Goal: Information Seeking & Learning: Learn about a topic

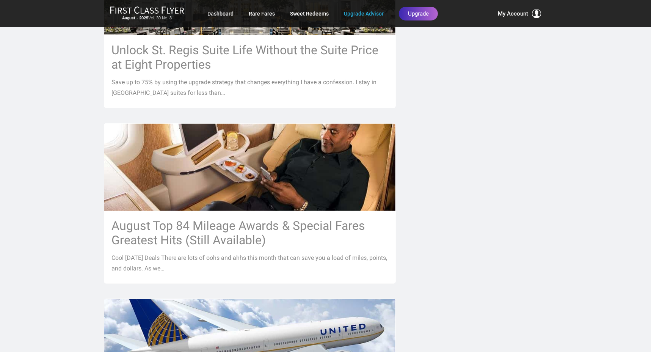
scroll to position [689, 0]
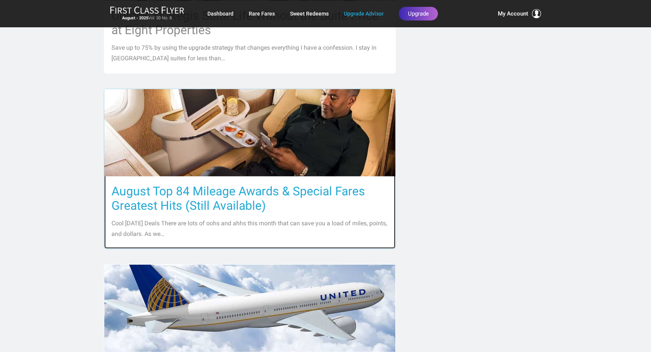
click at [221, 184] on h3 "August Top 84 Mileage Awards & Special Fares Greatest Hits (Still Available)" at bounding box center [250, 198] width 276 height 29
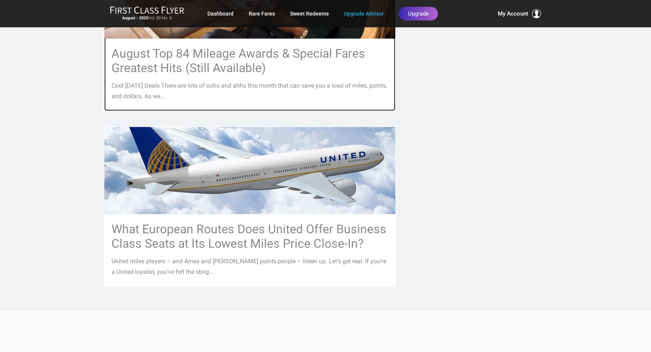
scroll to position [758, 0]
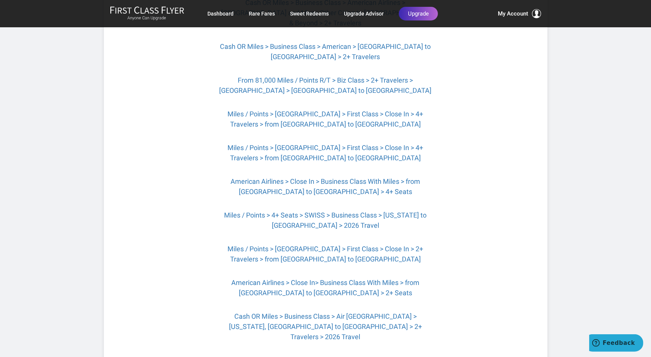
scroll to position [482, 0]
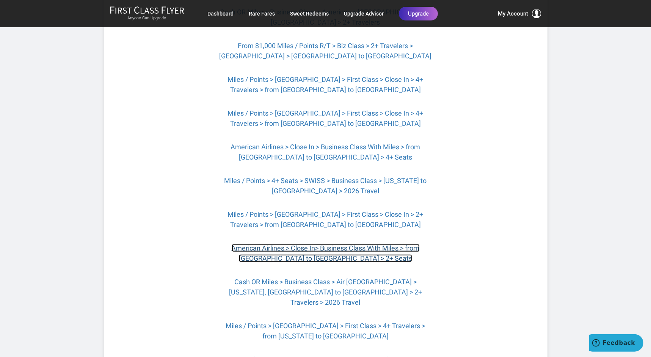
click at [347, 244] on link "American Airlines > Close In> Business Class With Miles > from [GEOGRAPHIC_DATA…" at bounding box center [326, 253] width 188 height 18
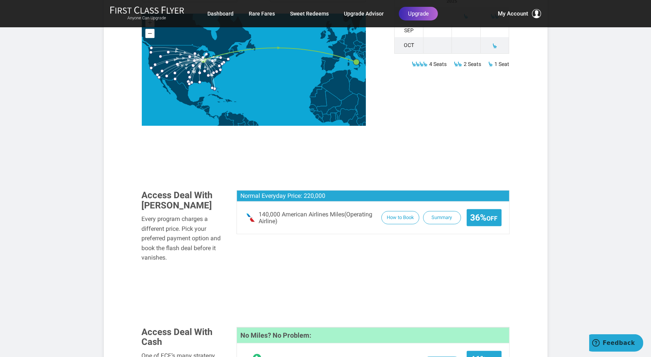
scroll to position [413, 0]
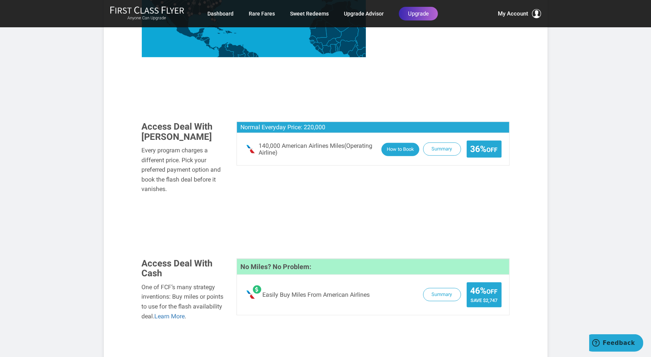
click at [399, 143] on button "How to Book" at bounding box center [400, 149] width 38 height 13
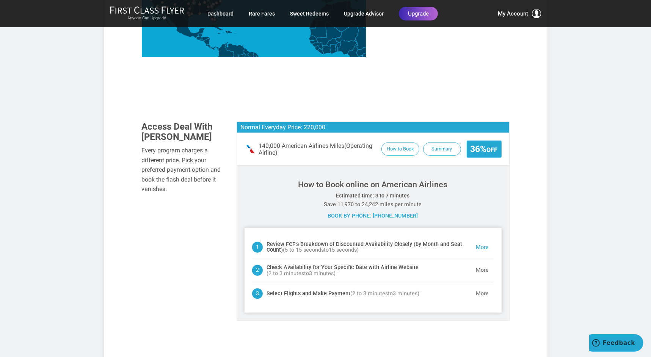
click at [480, 240] on button "More" at bounding box center [482, 247] width 23 height 15
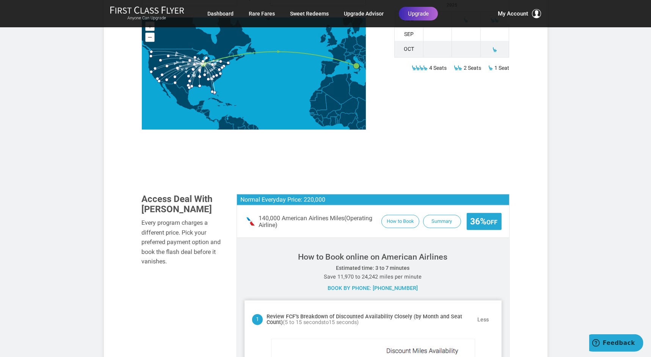
scroll to position [203, 0]
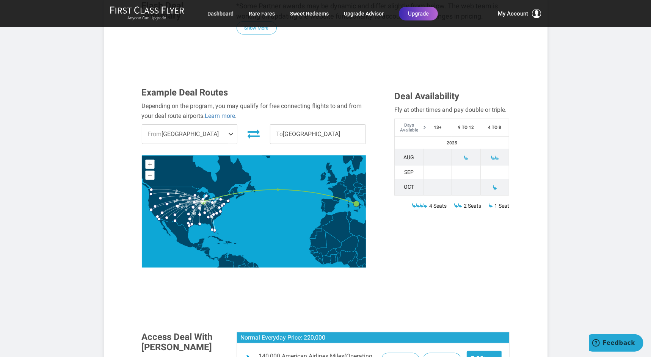
click at [226, 125] on span "From Chicago" at bounding box center [189, 134] width 95 height 19
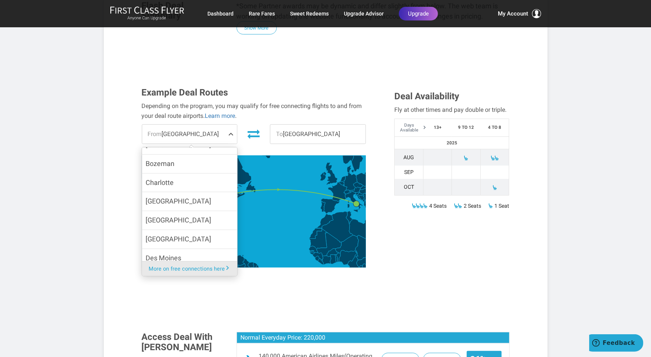
scroll to position [172, 0]
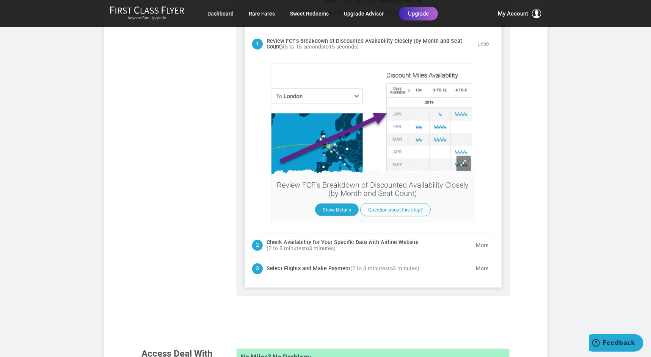
scroll to position [651, 0]
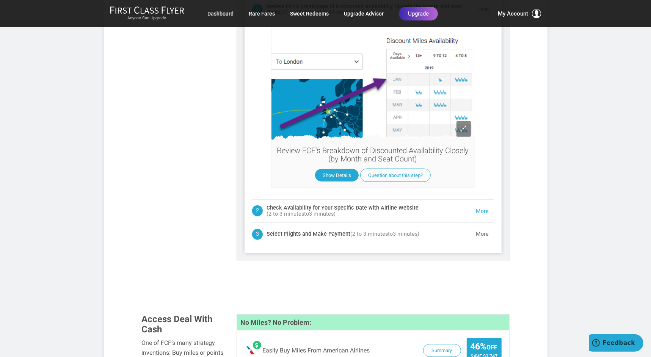
click at [484, 204] on button "More" at bounding box center [482, 211] width 23 height 15
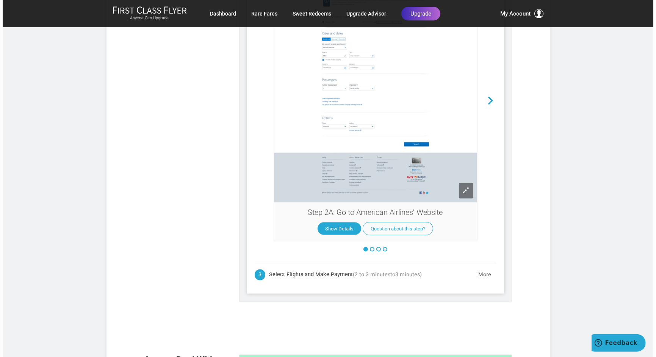
scroll to position [777, 0]
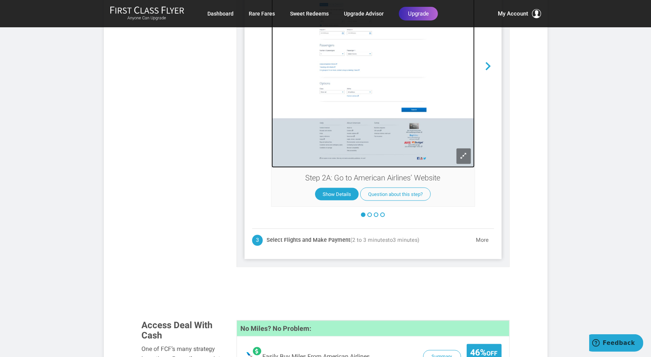
click at [466, 152] on span at bounding box center [463, 155] width 7 height 7
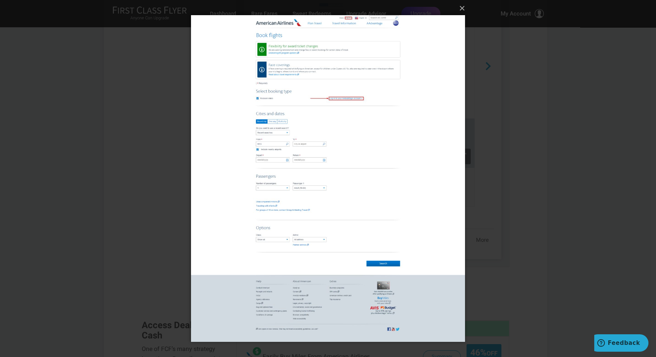
click at [549, 158] on div "× Loading..." at bounding box center [328, 178] width 656 height 357
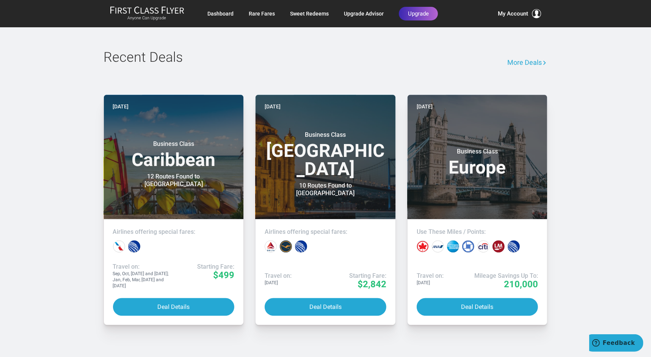
scroll to position [1467, 0]
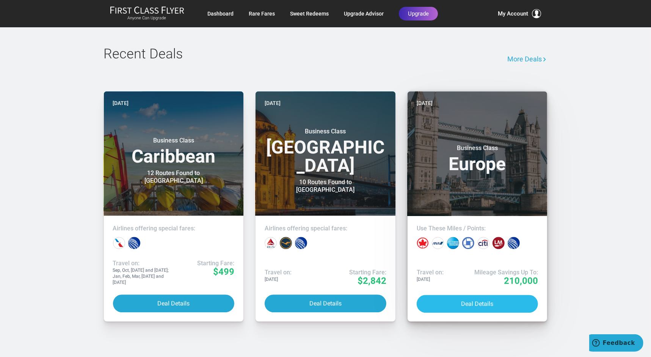
click at [483, 295] on button "Deal Details" at bounding box center [478, 304] width 122 height 18
